Goal: Find specific page/section: Find specific page/section

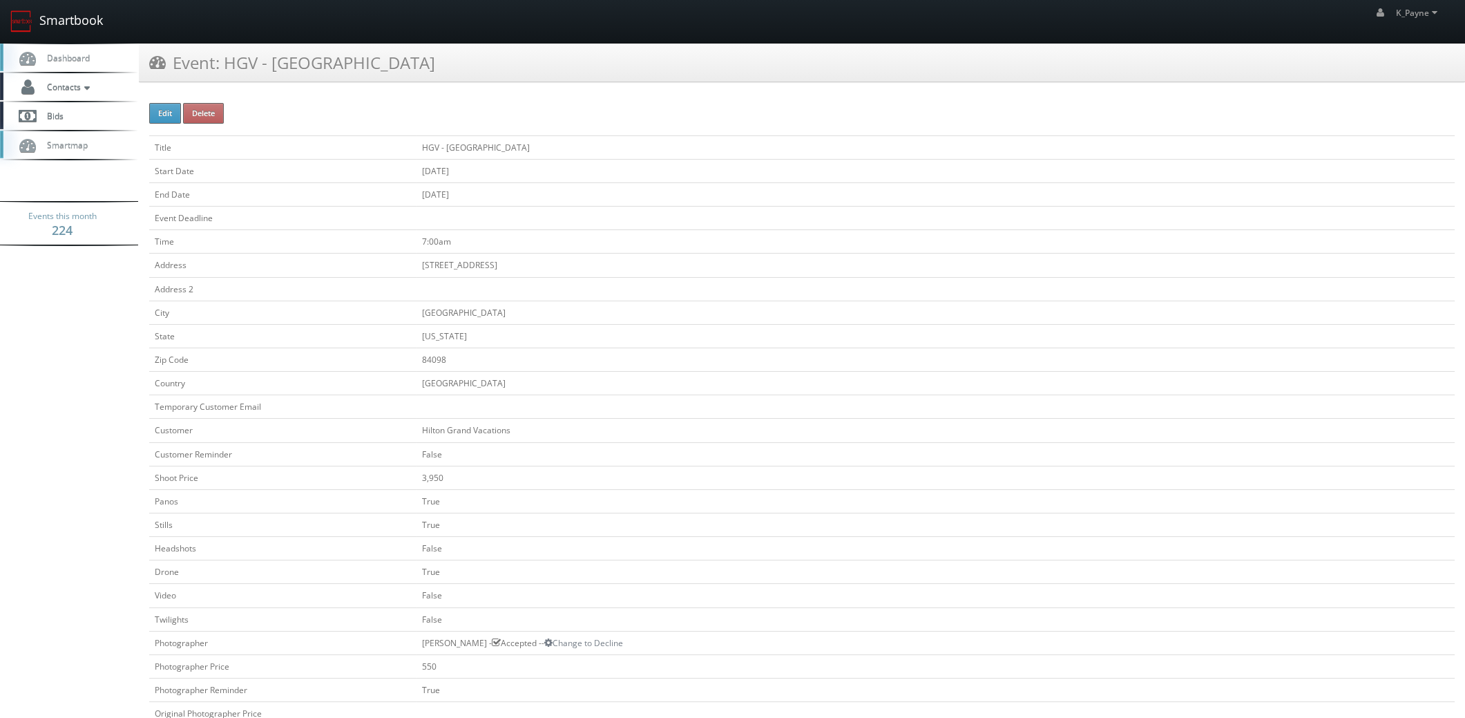
click at [76, 21] on link "Smartbook" at bounding box center [56, 21] width 113 height 43
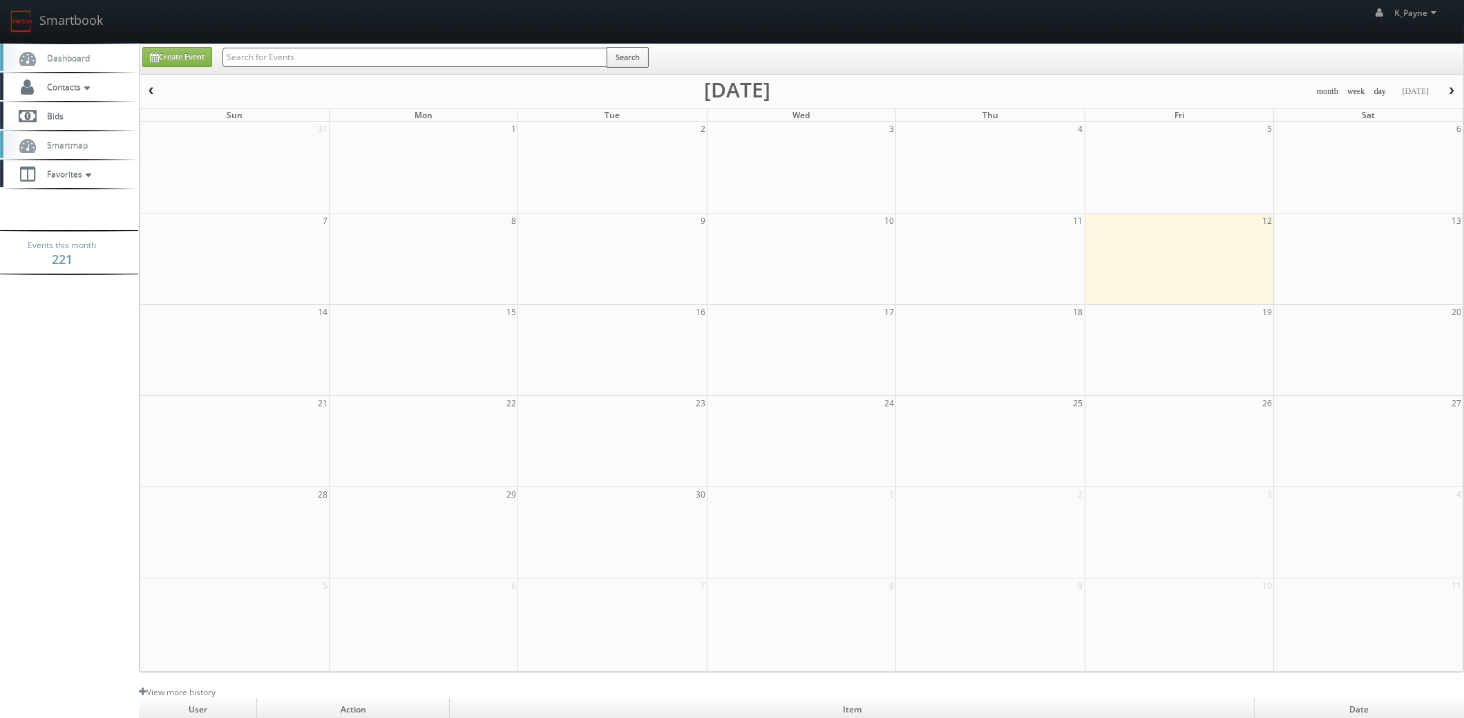
click at [295, 58] on input "text" at bounding box center [414, 57] width 385 height 19
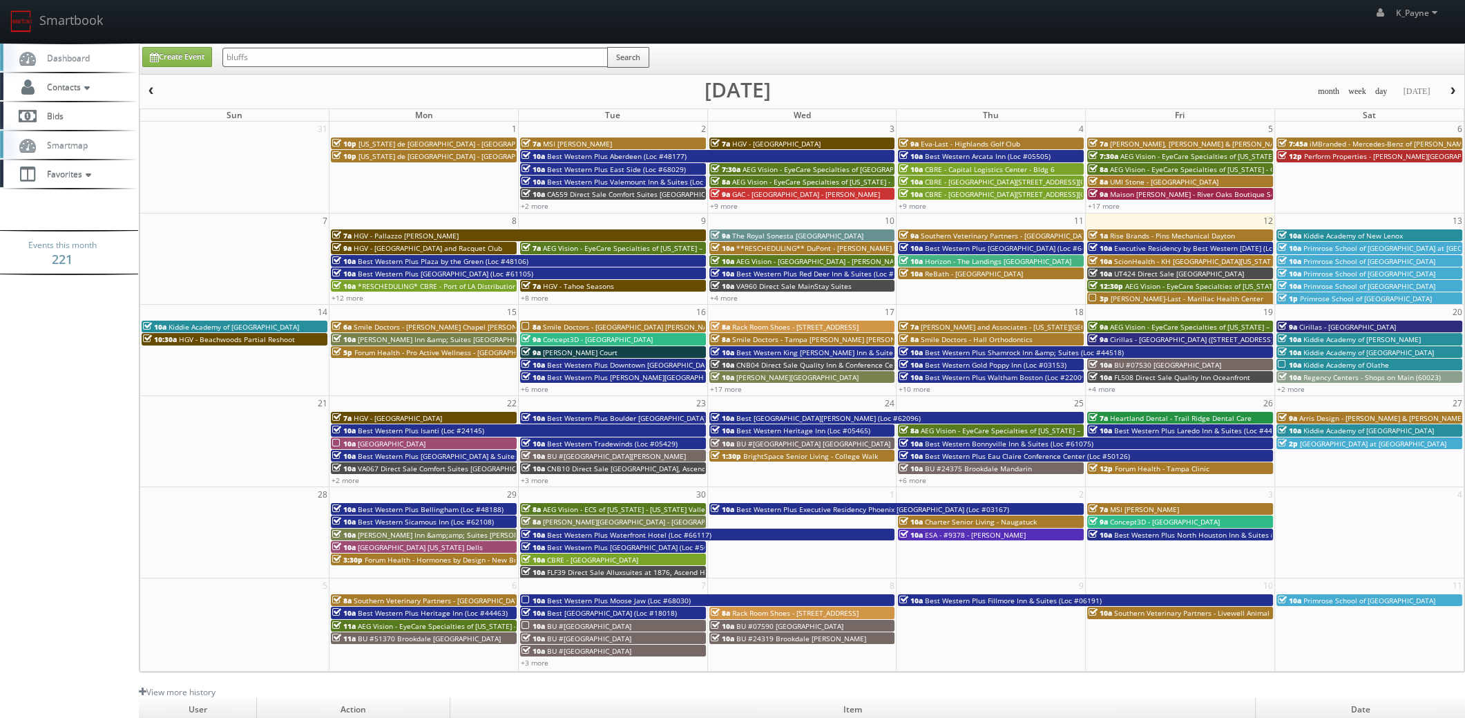
type input "bluffs"
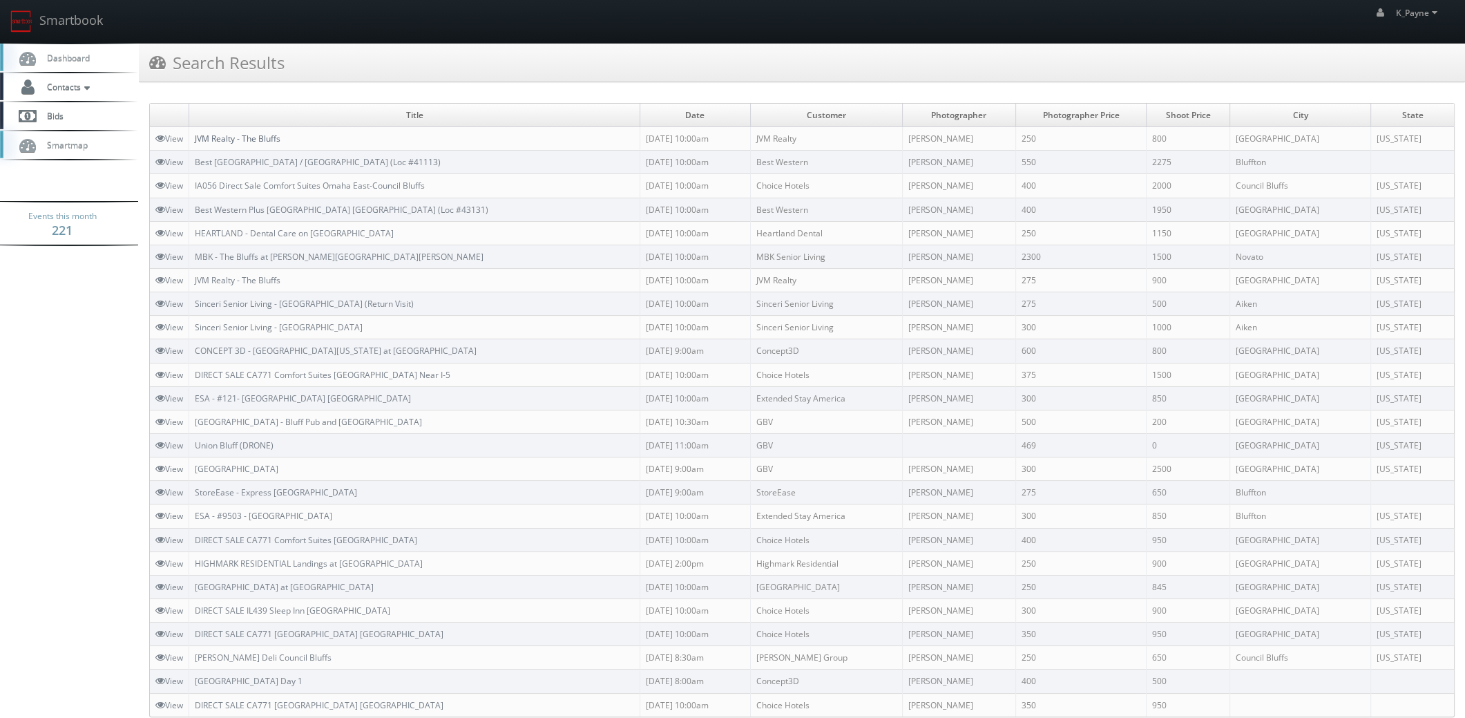
click at [260, 139] on link "JVM Realty - The Bluffs" at bounding box center [238, 139] width 86 height 12
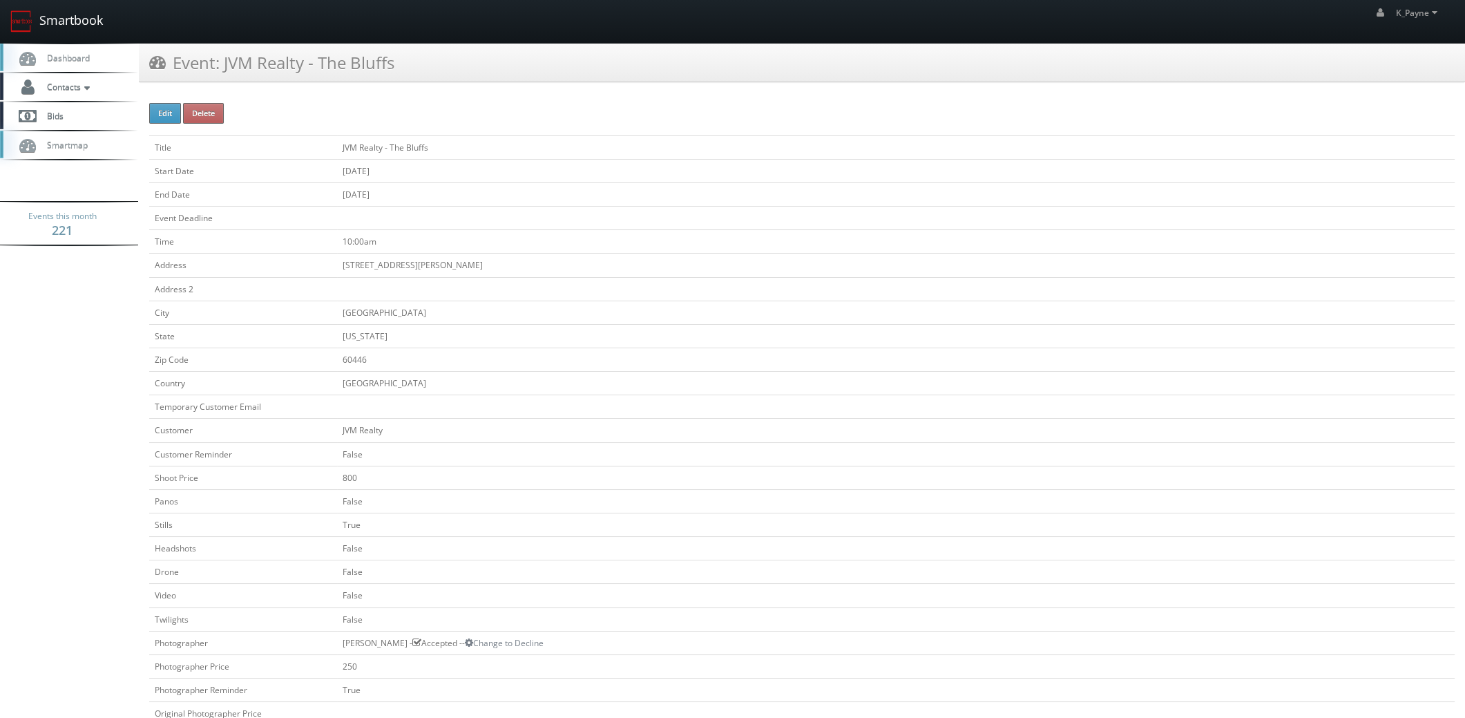
click at [82, 30] on link "Smartbook" at bounding box center [56, 21] width 113 height 43
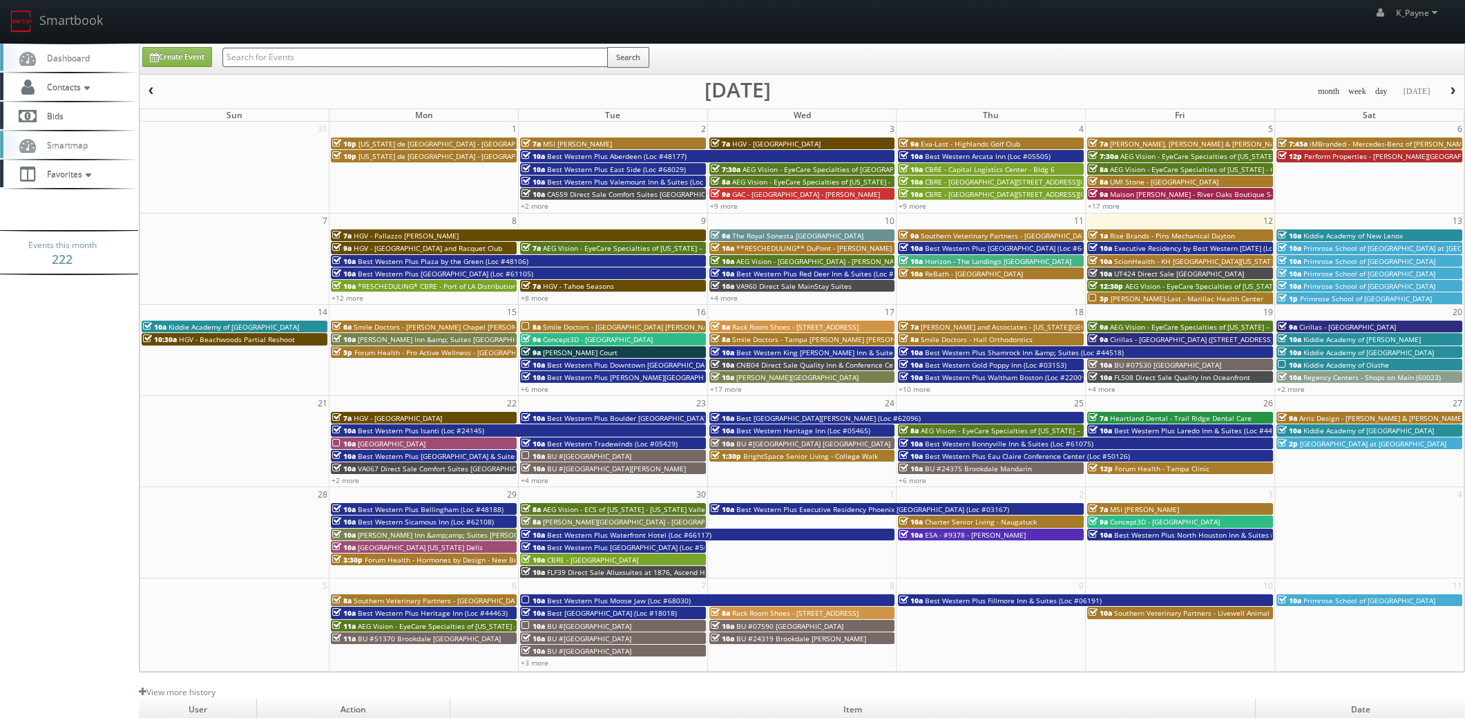
click at [285, 55] on input "text" at bounding box center [414, 57] width 385 height 19
type input "home2"
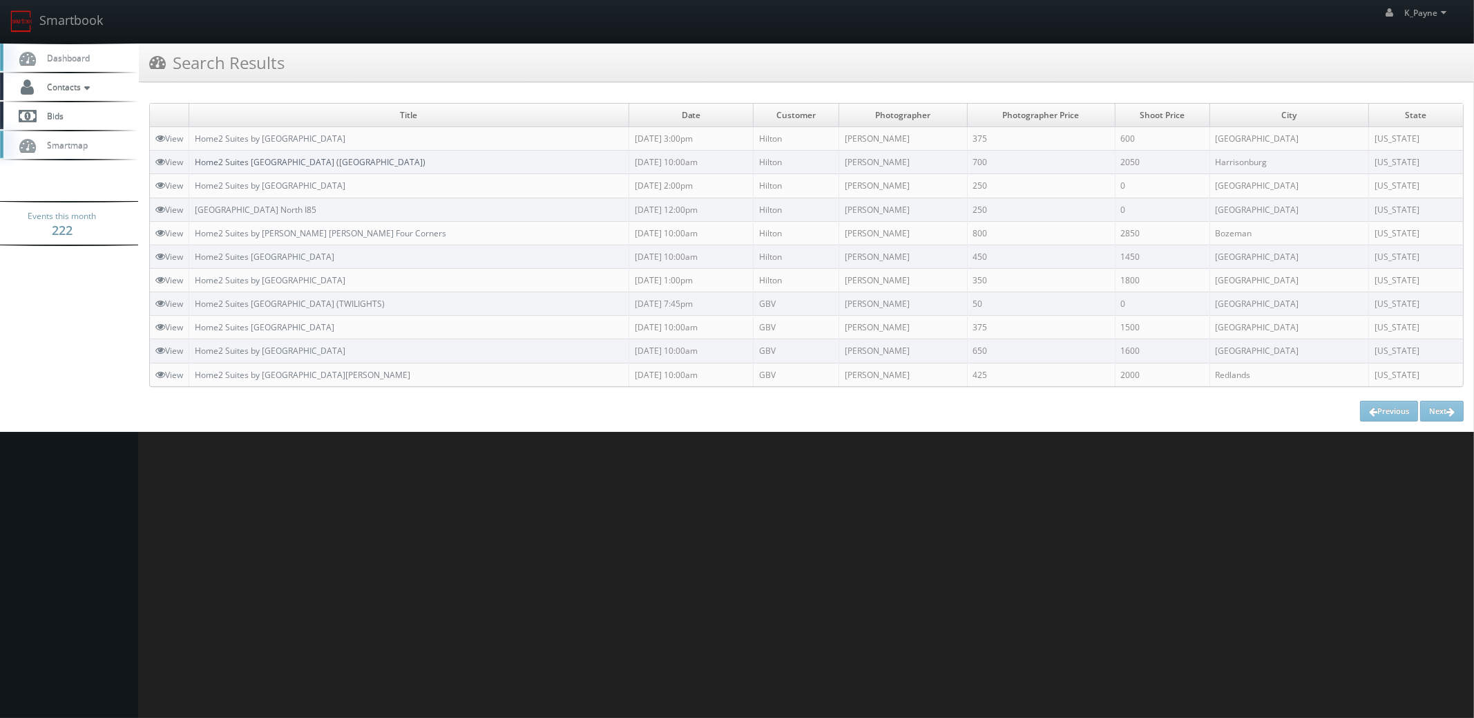
click at [348, 158] on link "Home2 Suites [GEOGRAPHIC_DATA] ([GEOGRAPHIC_DATA])" at bounding box center [310, 162] width 231 height 12
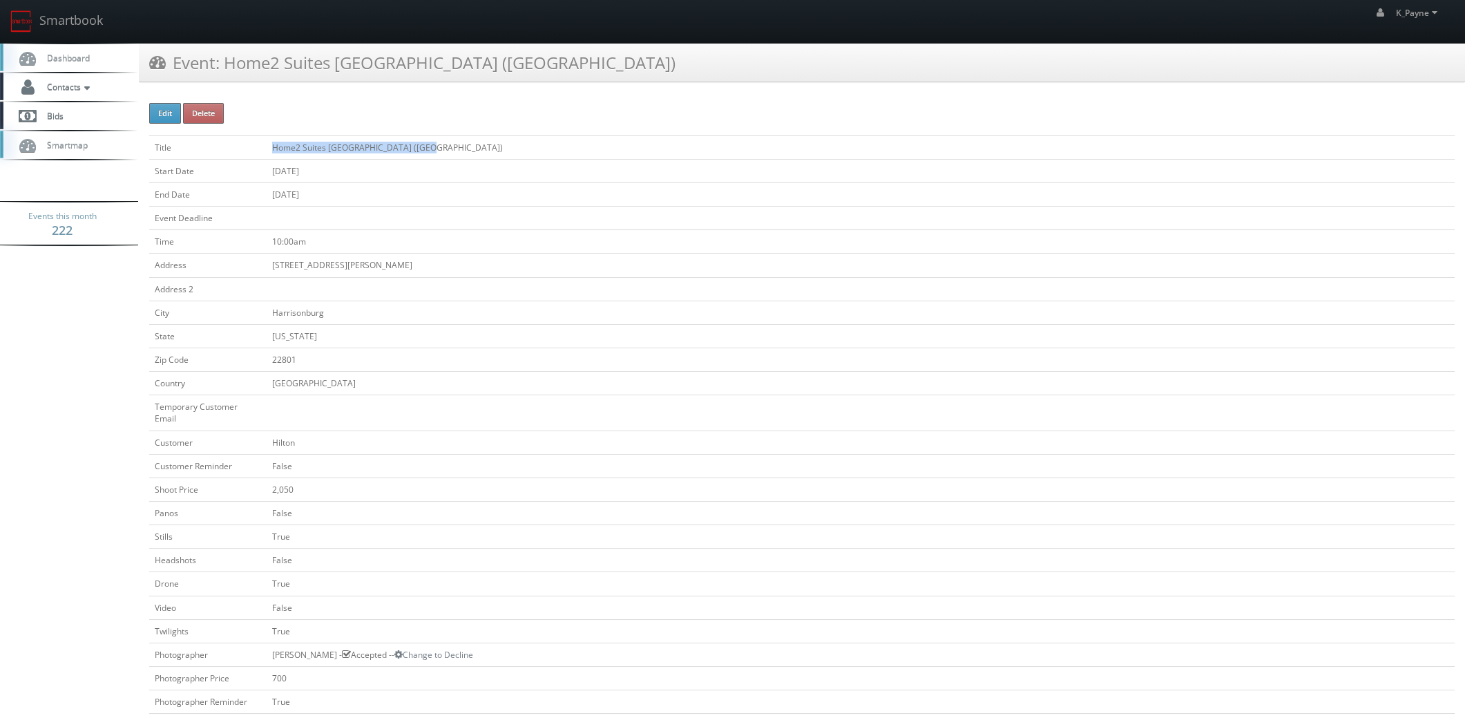
drag, startPoint x: 419, startPoint y: 144, endPoint x: 207, endPoint y: 152, distance: 211.5
click at [198, 151] on tr "Title Home2 Suites [GEOGRAPHIC_DATA] ([GEOGRAPHIC_DATA])" at bounding box center [802, 146] width 1306 height 23
copy tr "Home2 Suites [GEOGRAPHIC_DATA]"
